Goal: Information Seeking & Learning: Learn about a topic

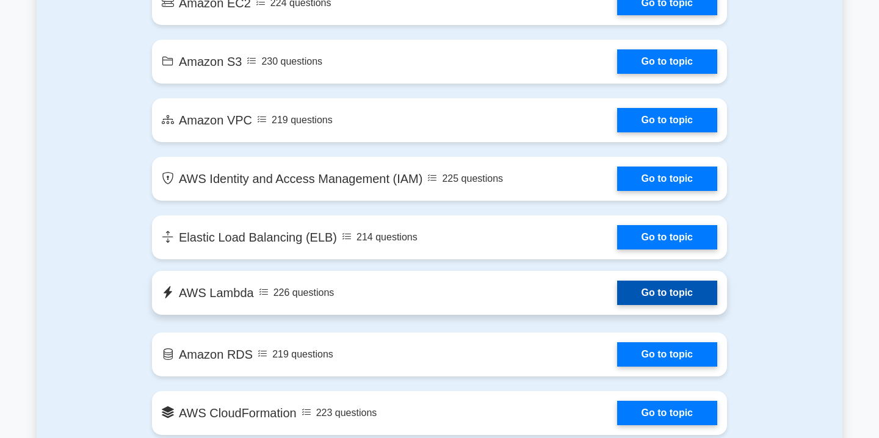
scroll to position [771, 0]
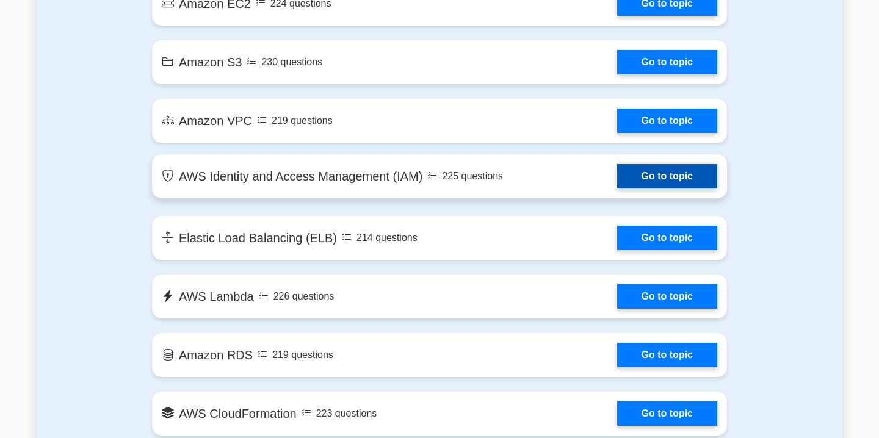
click at [664, 176] on link "Go to topic" at bounding box center [667, 176] width 100 height 24
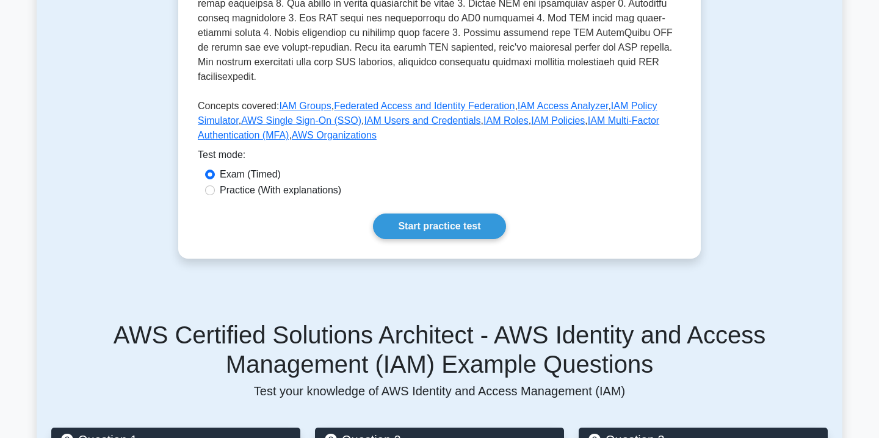
scroll to position [499, 0]
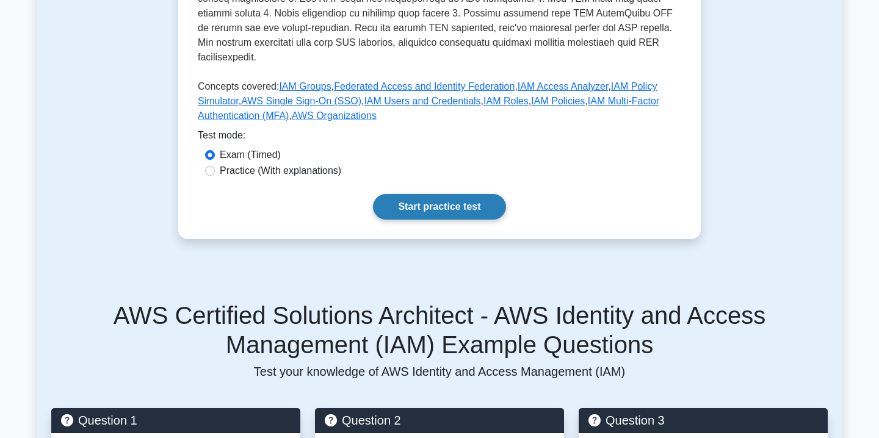
click at [424, 198] on link "Start practice test" at bounding box center [439, 207] width 133 height 26
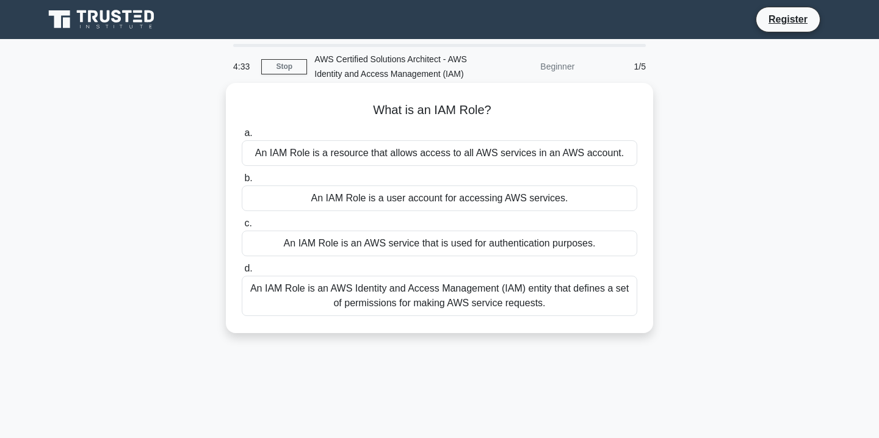
click at [380, 302] on div "An IAM Role is an AWS Identity and Access Management (IAM) entity that defines …" at bounding box center [440, 296] width 396 height 40
click at [242, 273] on input "d. An IAM Role is an AWS Identity and Access Management (IAM) entity that defin…" at bounding box center [242, 269] width 0 height 8
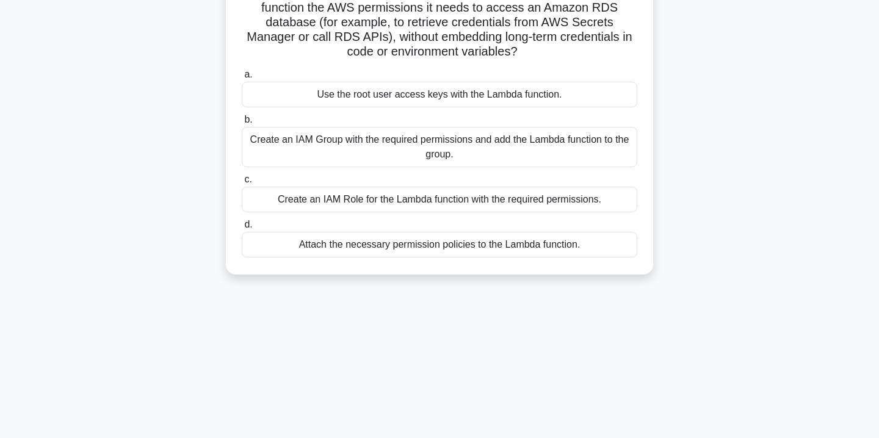
scroll to position [123, 0]
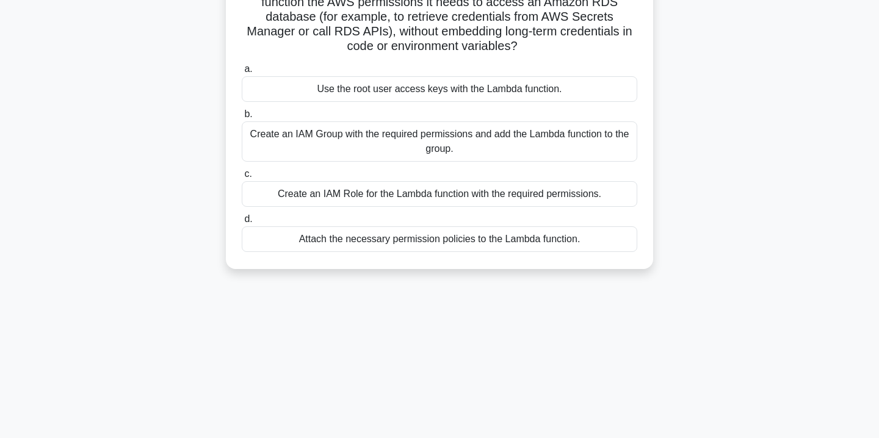
click at [510, 196] on div "Create an IAM Role for the Lambda function with the required permissions." at bounding box center [440, 194] width 396 height 26
click at [242, 178] on input "c. Create an IAM Role for the Lambda function with the required permissions." at bounding box center [242, 174] width 0 height 8
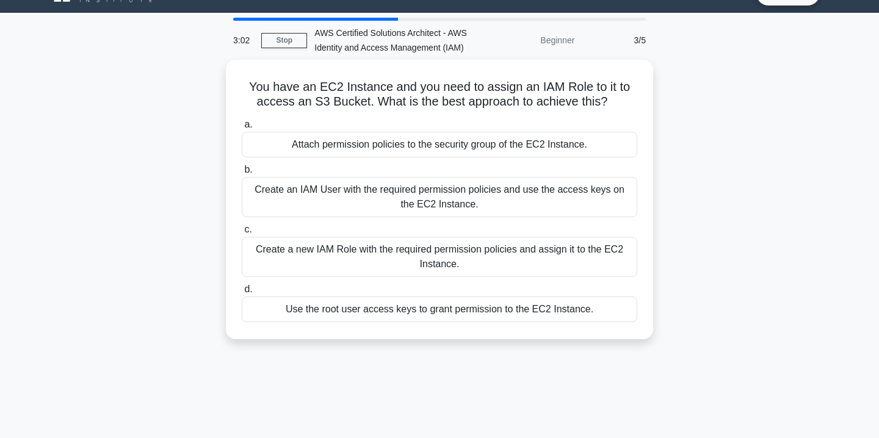
scroll to position [35, 0]
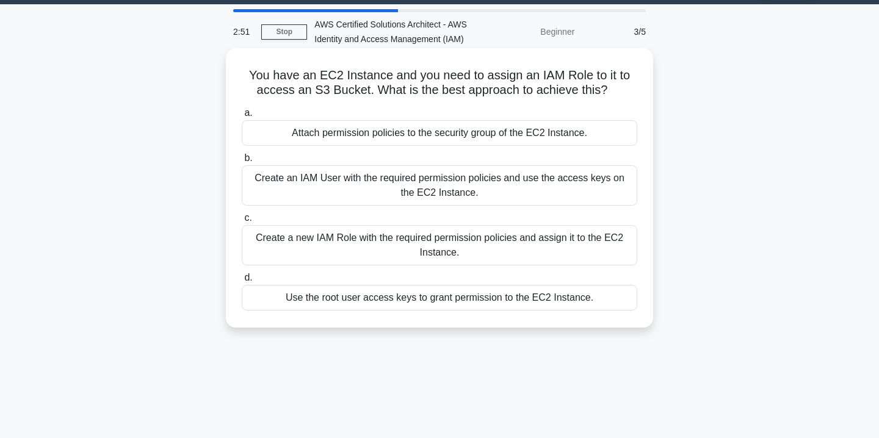
click at [440, 238] on div "Create a new IAM Role with the required permission policies and assign it to th…" at bounding box center [440, 245] width 396 height 40
click at [242, 222] on input "c. Create a new IAM Role with the required permission policies and assign it to…" at bounding box center [242, 218] width 0 height 8
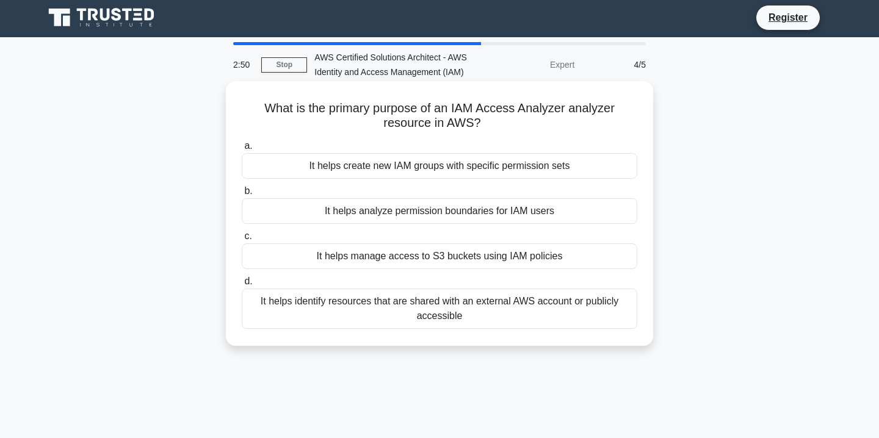
scroll to position [0, 0]
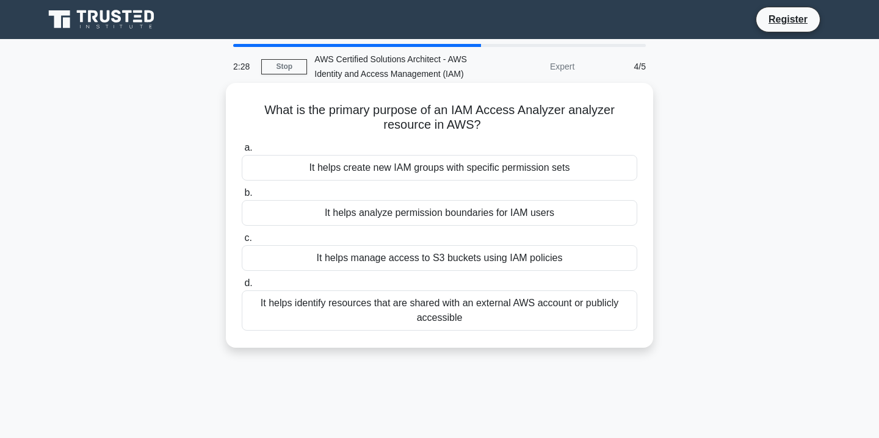
click at [484, 306] on div "It helps identify resources that are shared with an external AWS account or pub…" at bounding box center [440, 311] width 396 height 40
click at [242, 288] on input "d. It helps identify resources that are shared with an external AWS account or …" at bounding box center [242, 284] width 0 height 8
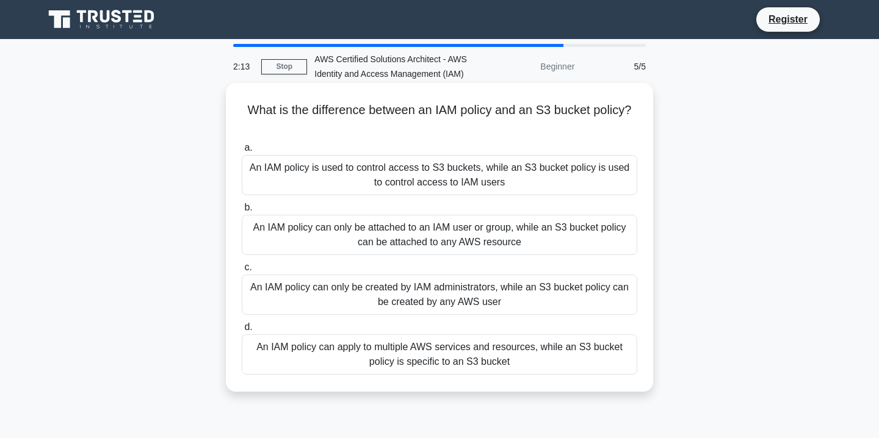
click at [358, 285] on div "An IAM policy can only be created by IAM administrators, while an S3 bucket pol…" at bounding box center [440, 295] width 396 height 40
click at [242, 272] on input "c. An IAM policy can only be created by IAM administrators, while an S3 bucket …" at bounding box center [242, 268] width 0 height 8
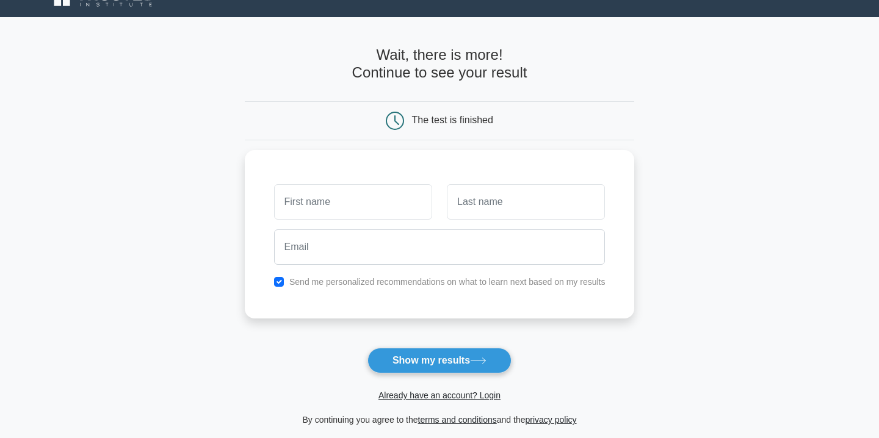
scroll to position [23, 0]
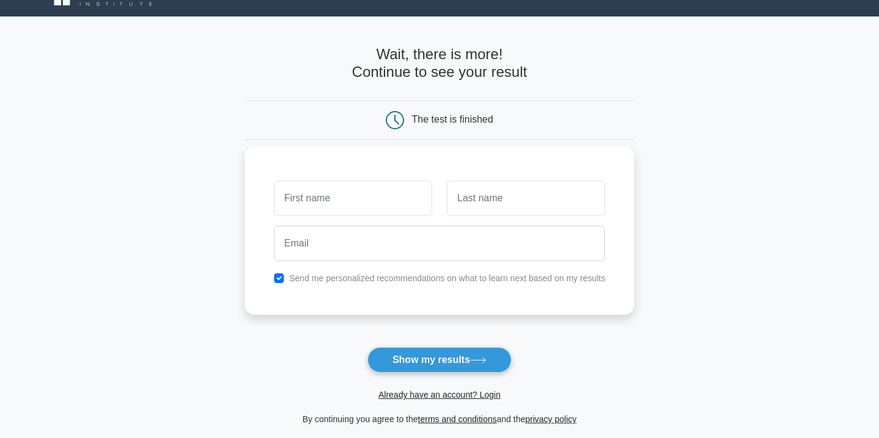
click at [365, 202] on input "text" at bounding box center [353, 198] width 158 height 35
type input "Prakash"
click at [546, 190] on input "text" at bounding box center [526, 198] width 158 height 35
type input "Kumar"
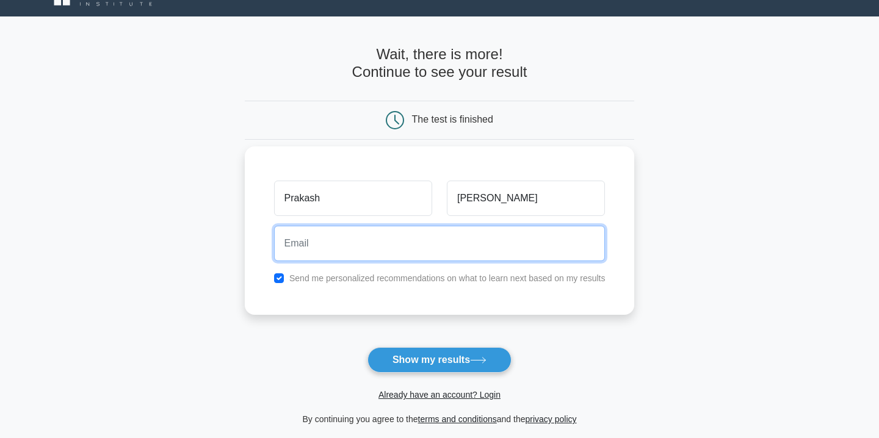
click at [465, 241] on input "email" at bounding box center [440, 243] width 332 height 35
type input "prakashkumar681@gmail.com"
click at [422, 247] on input "prakashkumar681@gmail.com" at bounding box center [440, 243] width 332 height 35
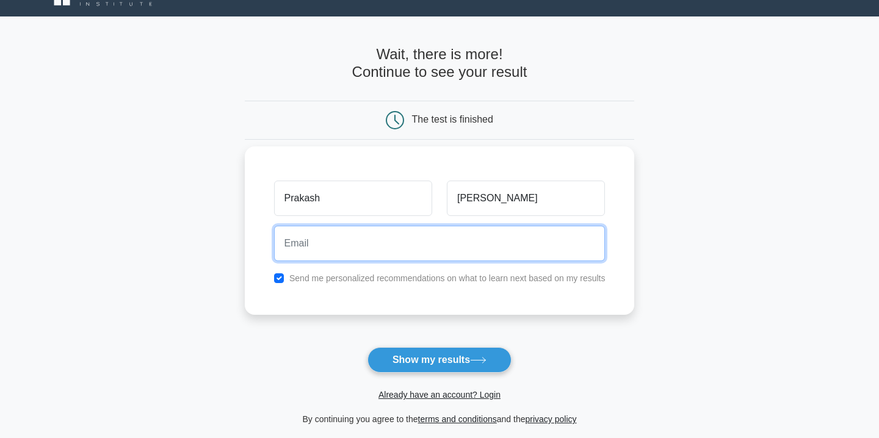
click at [422, 247] on input "email" at bounding box center [440, 243] width 332 height 35
type input "prakashkumar641994@gmail.com"
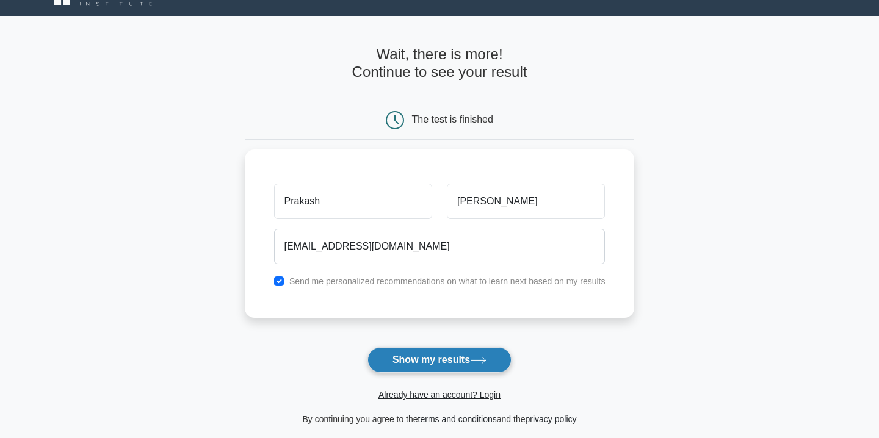
click at [421, 362] on button "Show my results" at bounding box center [440, 360] width 144 height 26
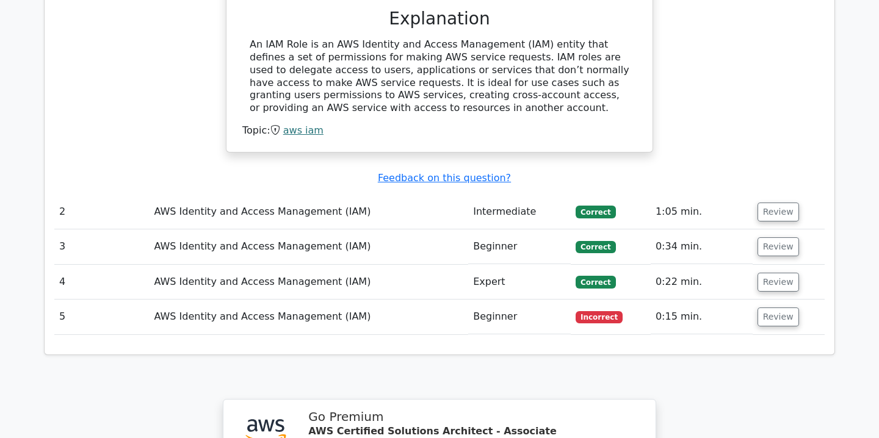
scroll to position [1255, 0]
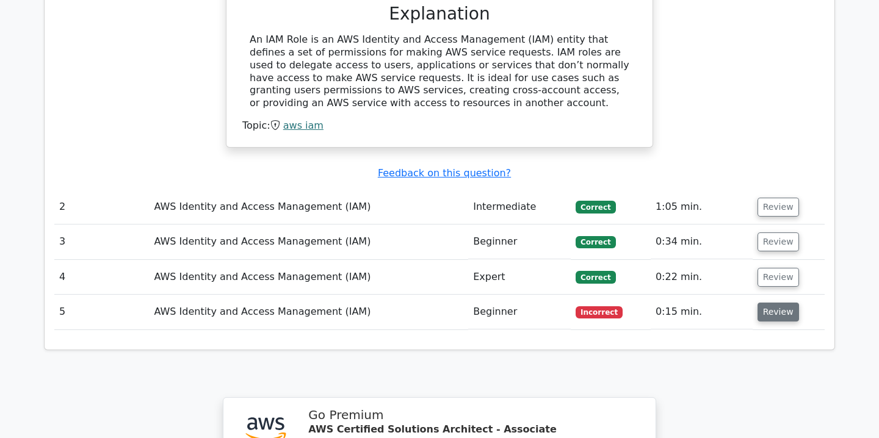
click at [779, 303] on button "Review" at bounding box center [779, 312] width 42 height 19
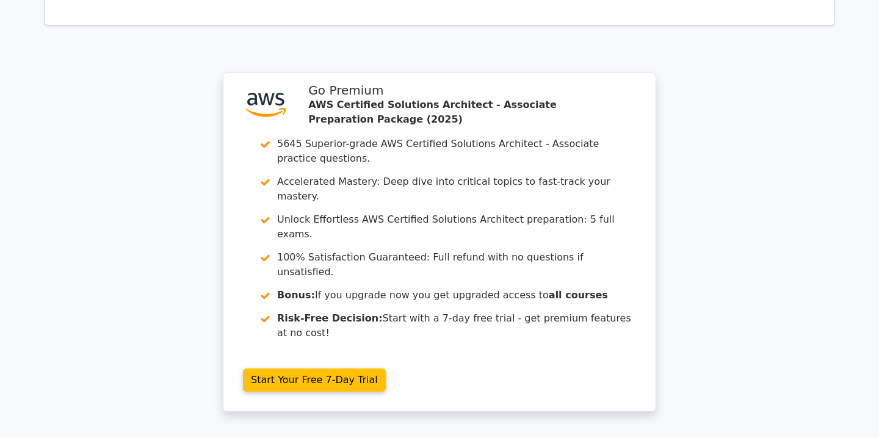
scroll to position [2029, 0]
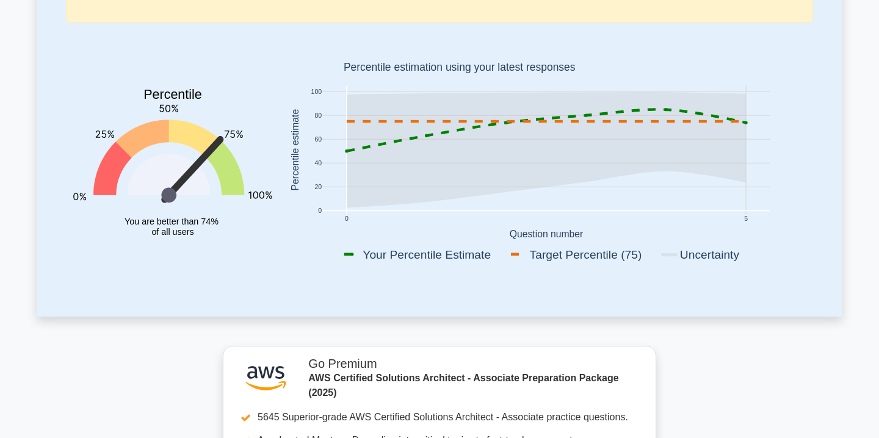
scroll to position [104, 0]
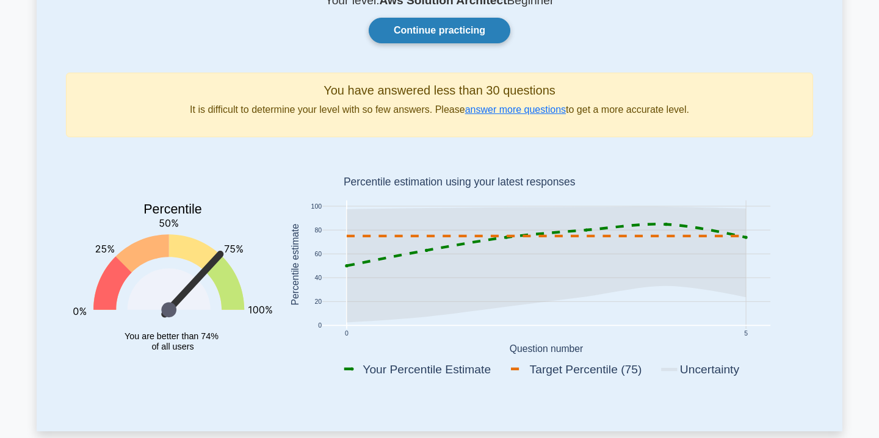
click at [425, 25] on link "Continue practicing" at bounding box center [440, 31] width 142 height 26
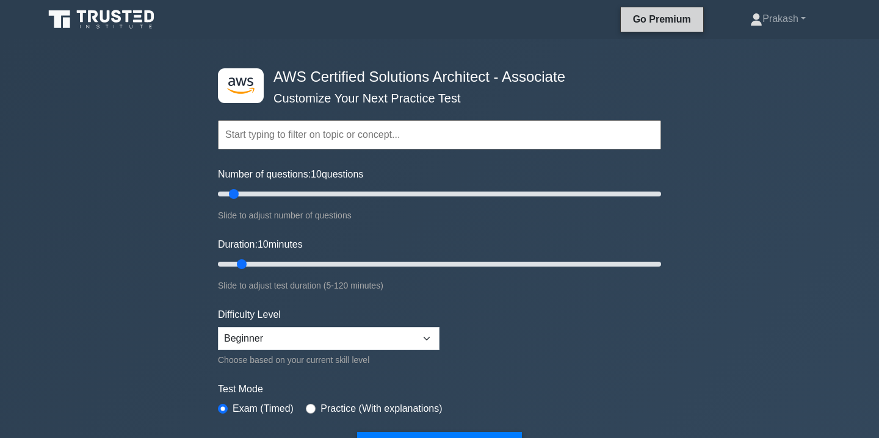
click at [661, 24] on link "Go Premium" at bounding box center [662, 19] width 73 height 15
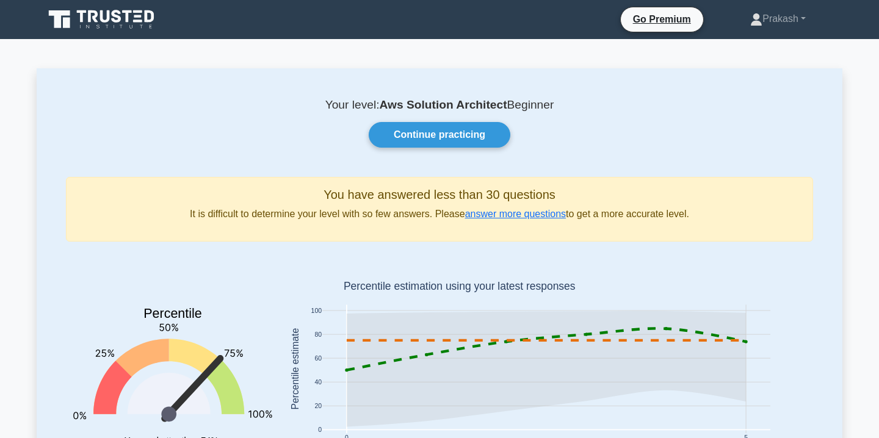
click at [90, 20] on icon at bounding box center [94, 16] width 10 height 12
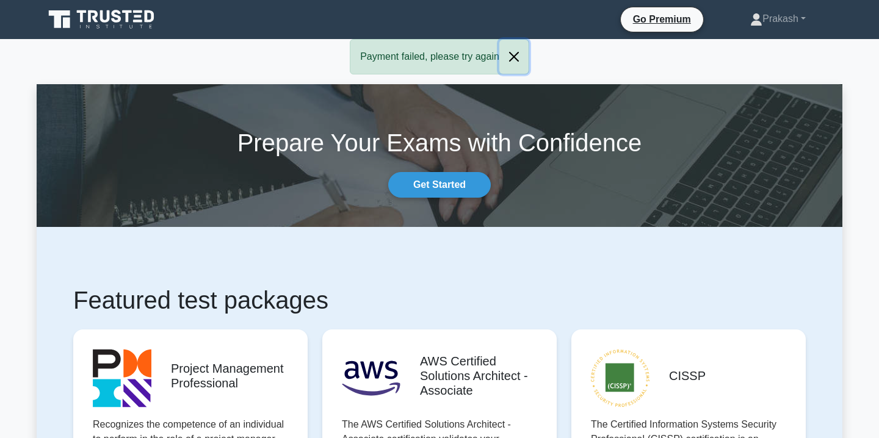
click at [514, 57] on button "Close" at bounding box center [514, 57] width 29 height 34
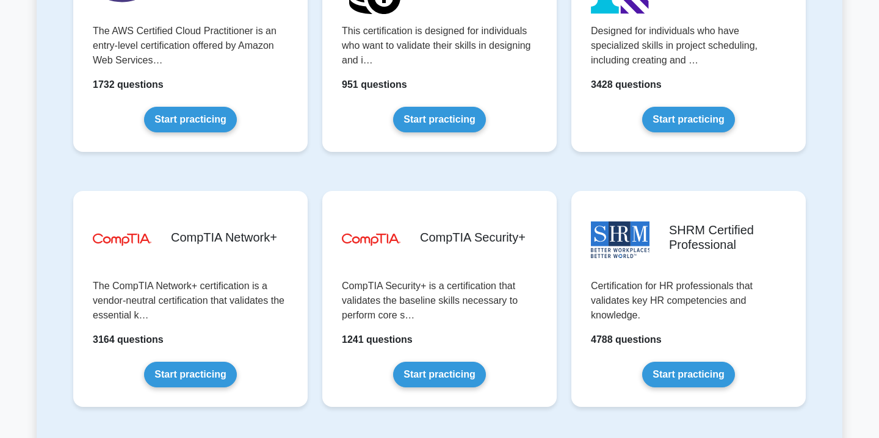
scroll to position [1973, 0]
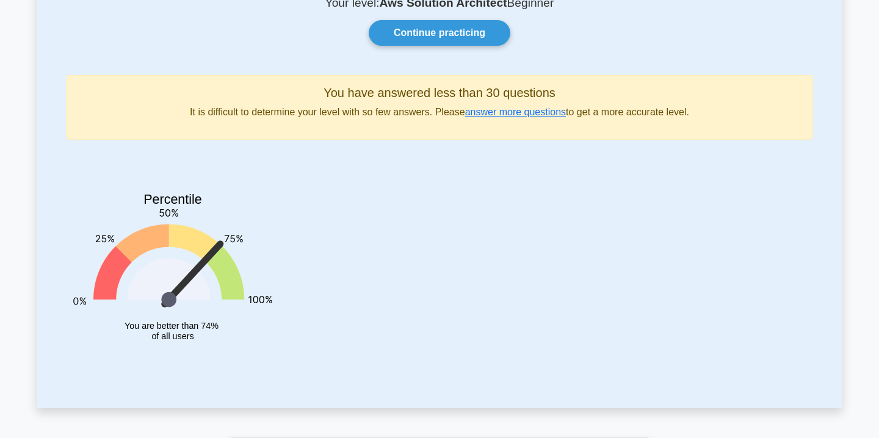
scroll to position [104, 0]
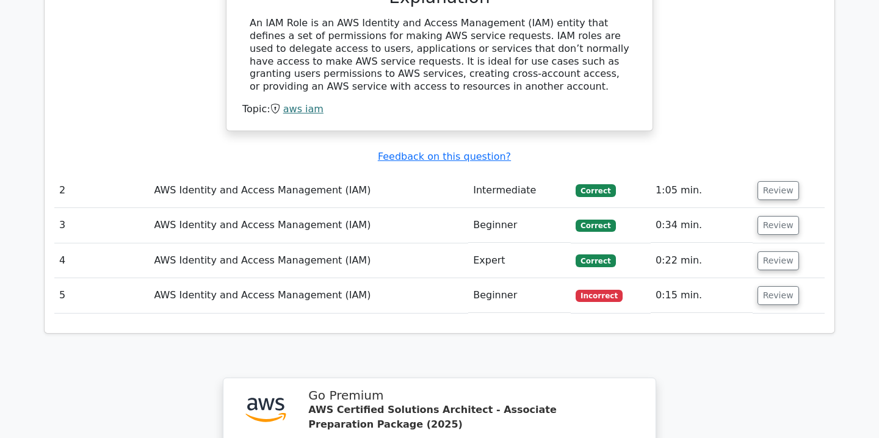
scroll to position [1275, 0]
